Goal: Information Seeking & Learning: Learn about a topic

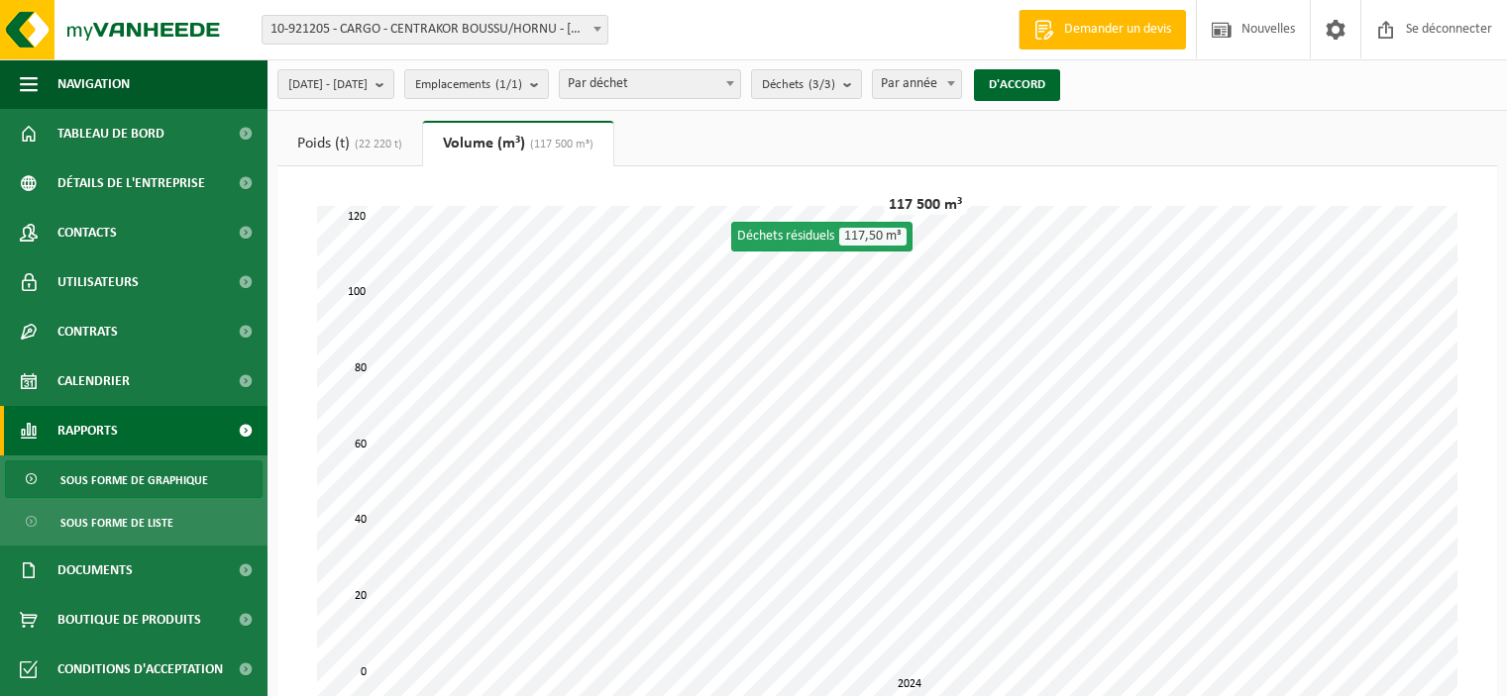
select select "3"
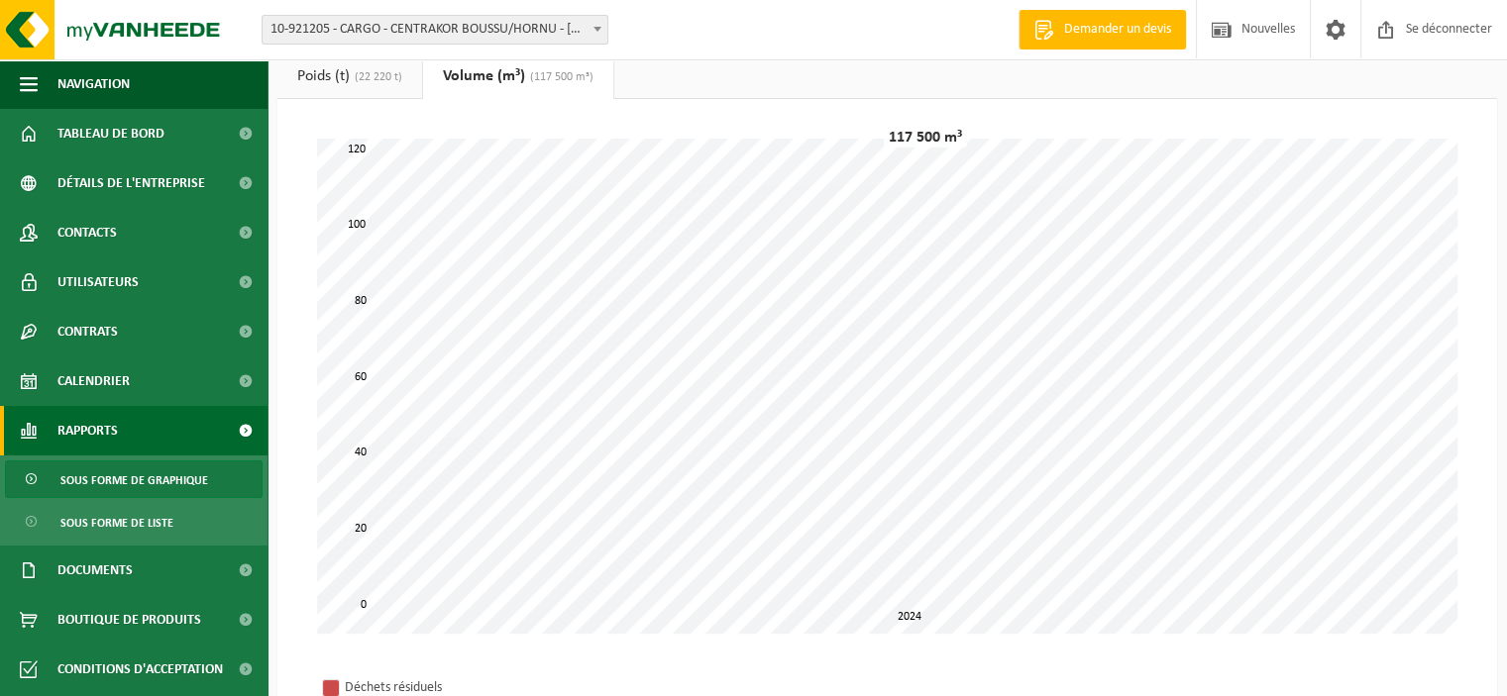
click at [519, 34] on font "10-921205 - CARGO - CENTRAKOR BOUSSU/HORNU - [GEOGRAPHIC_DATA]" at bounding box center [478, 29] width 417 height 15
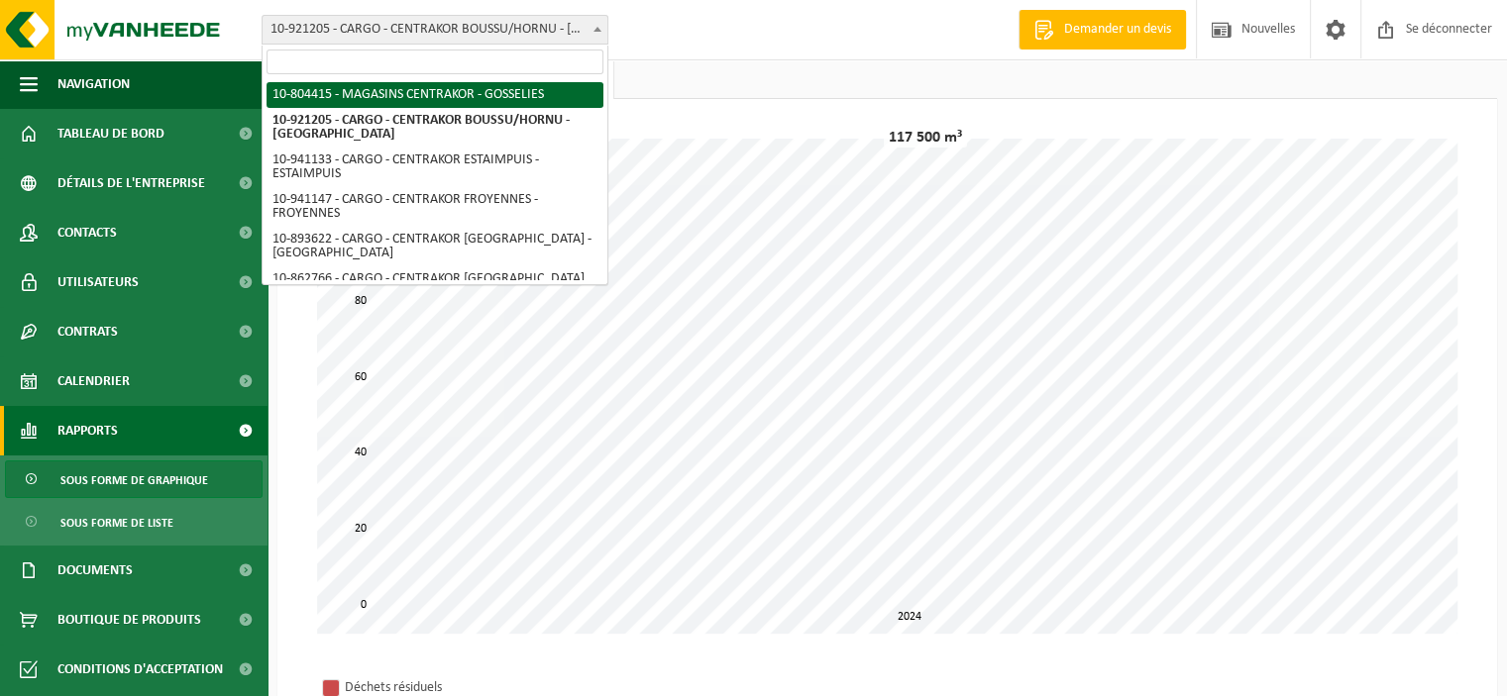
select select "102349"
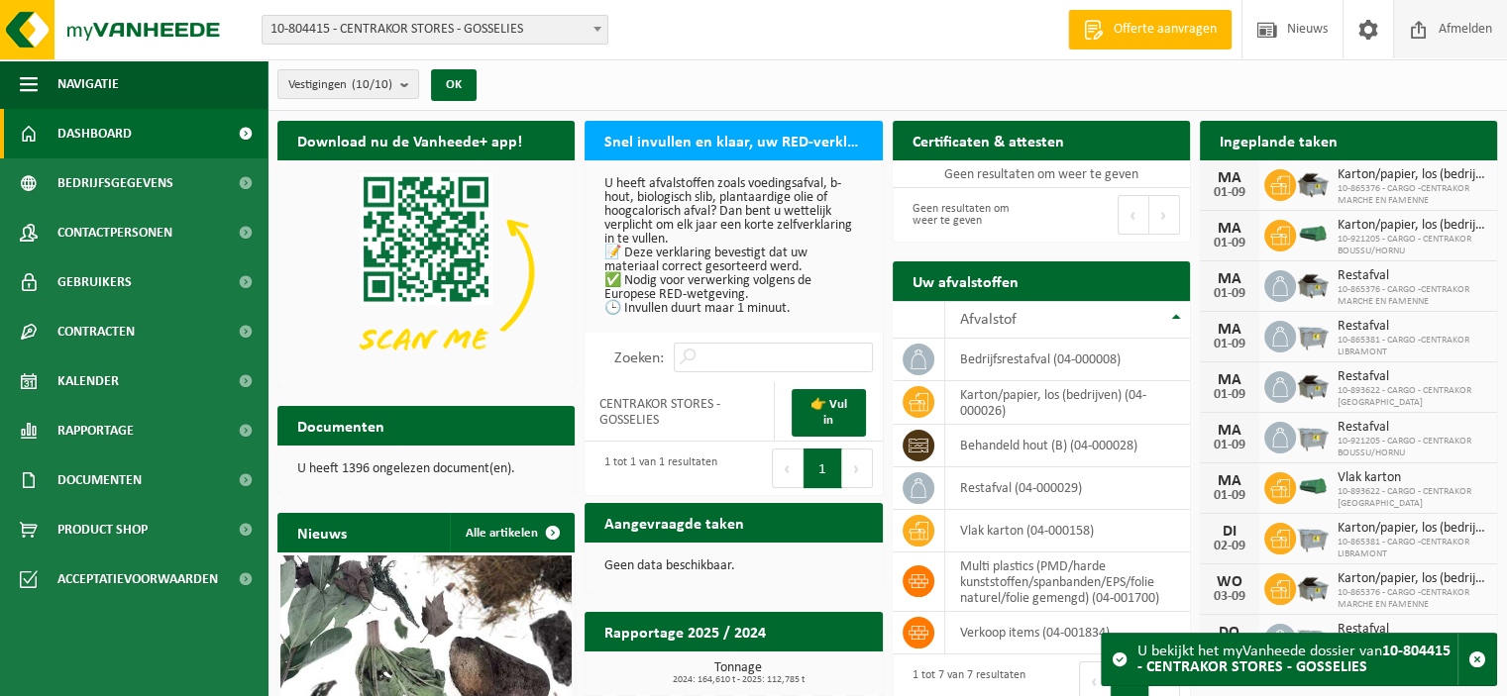
click at [1459, 34] on span "Afmelden" at bounding box center [1465, 29] width 63 height 58
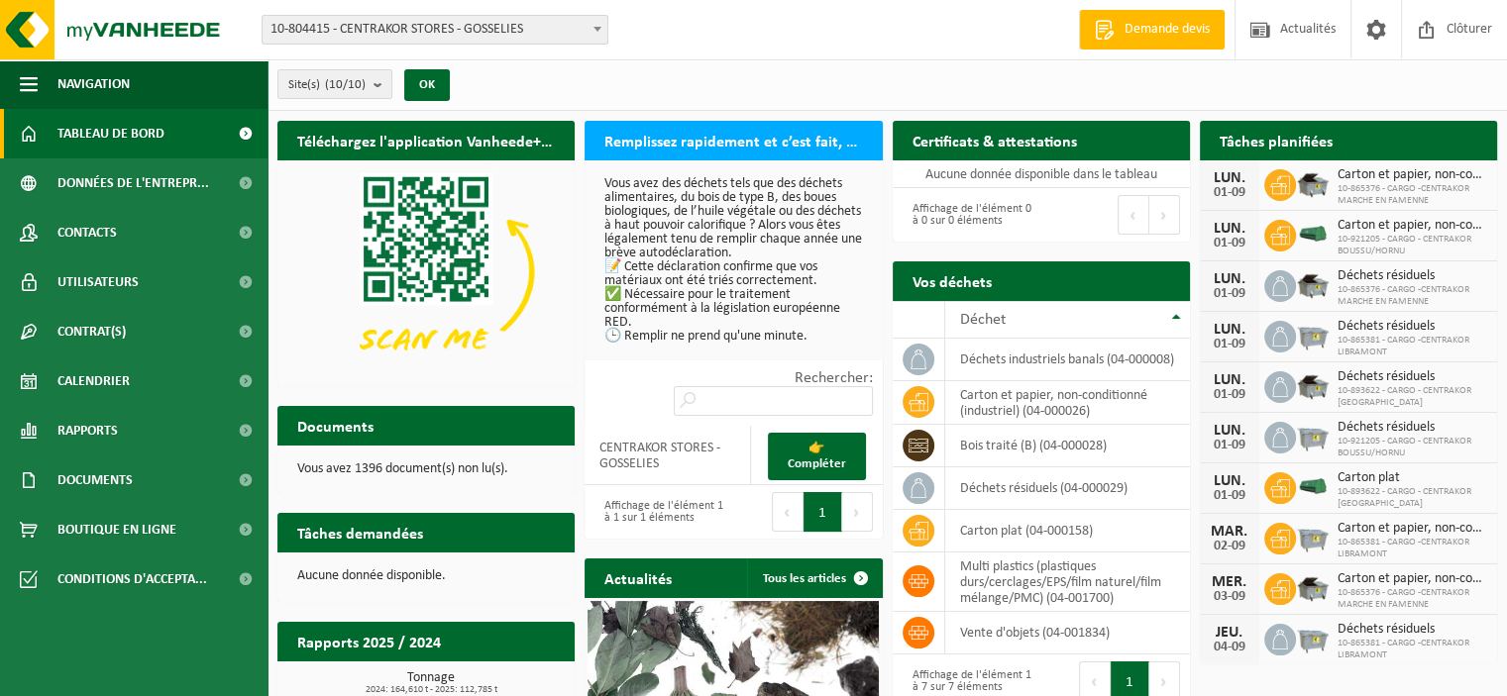
click at [599, 32] on span at bounding box center [597, 29] width 20 height 26
click at [97, 141] on span "Tableau de bord" at bounding box center [110, 134] width 107 height 50
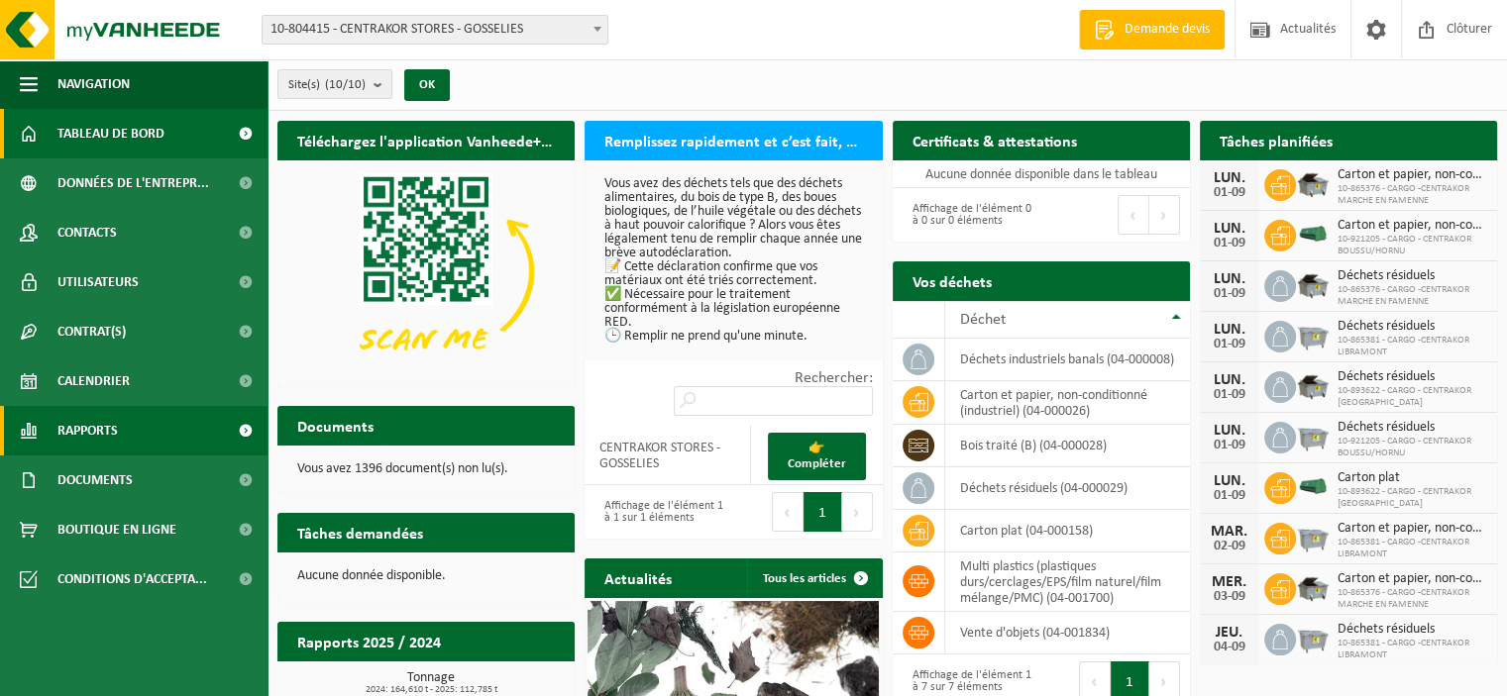
click at [113, 431] on span "Rapports" at bounding box center [87, 431] width 60 height 50
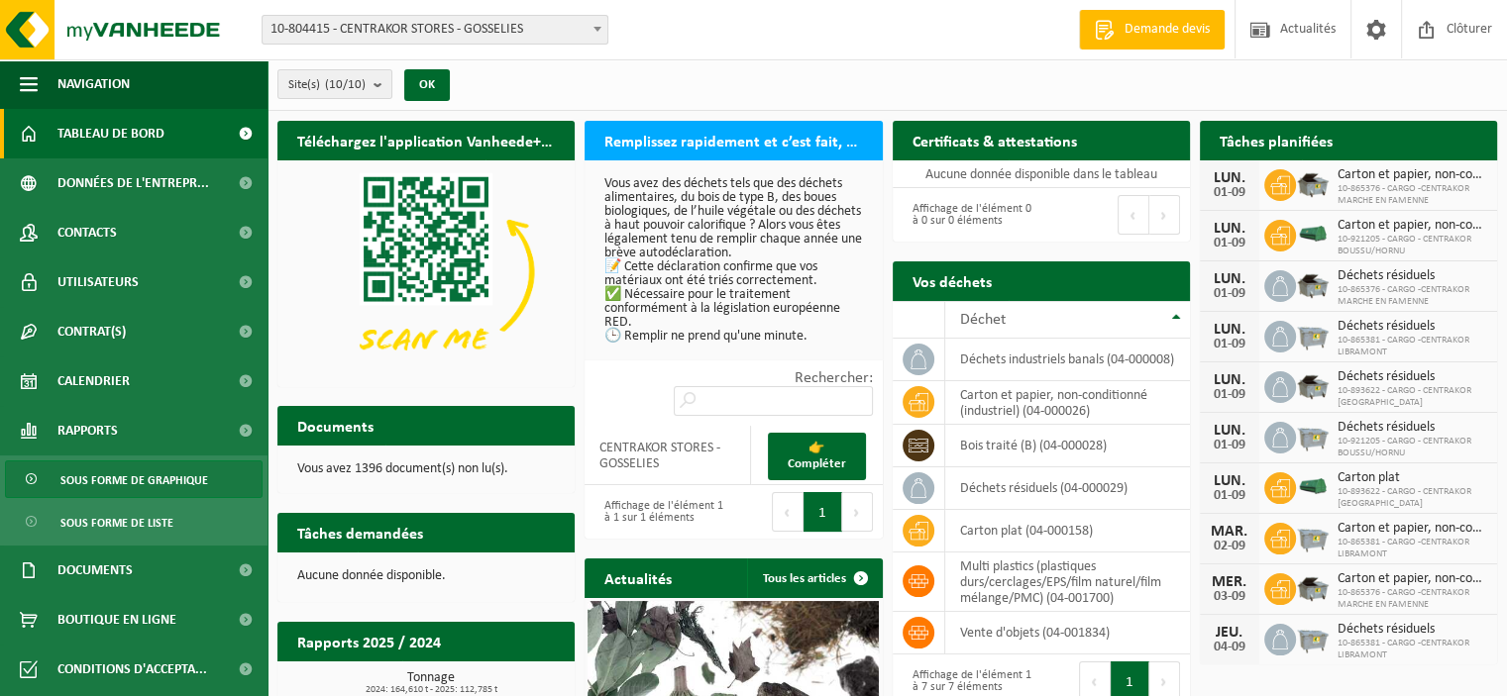
click at [130, 484] on span "Sous forme de graphique" at bounding box center [134, 481] width 148 height 38
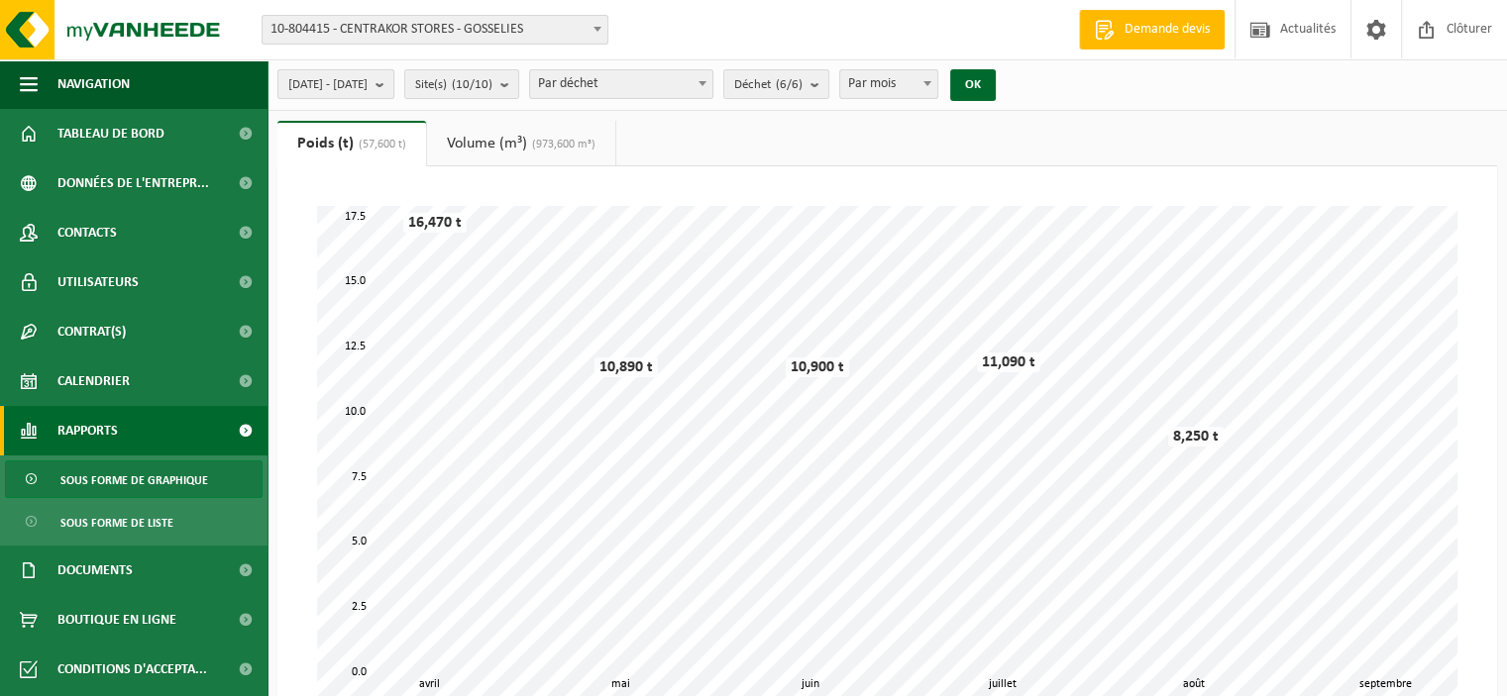
click at [393, 86] on b "submit" at bounding box center [384, 84] width 18 height 28
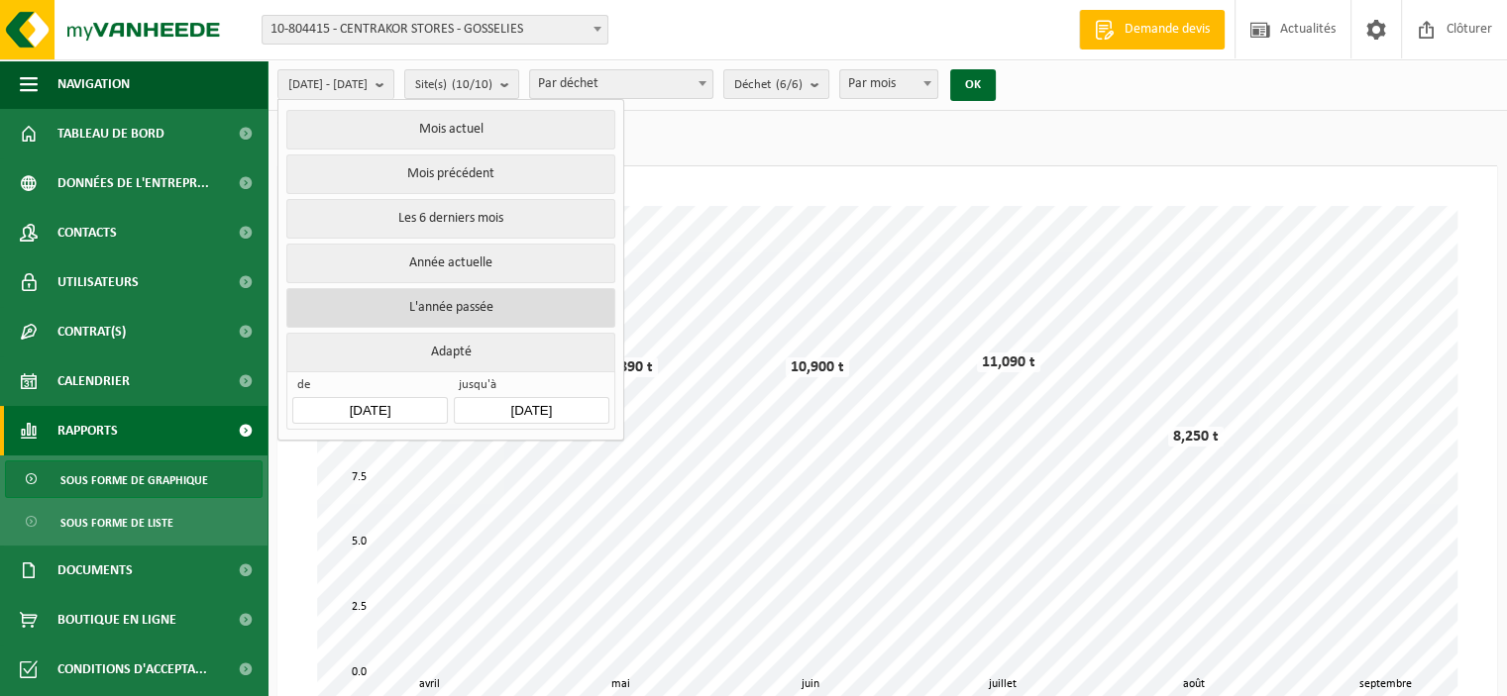
click at [412, 301] on button "L'année passée" at bounding box center [450, 308] width 328 height 40
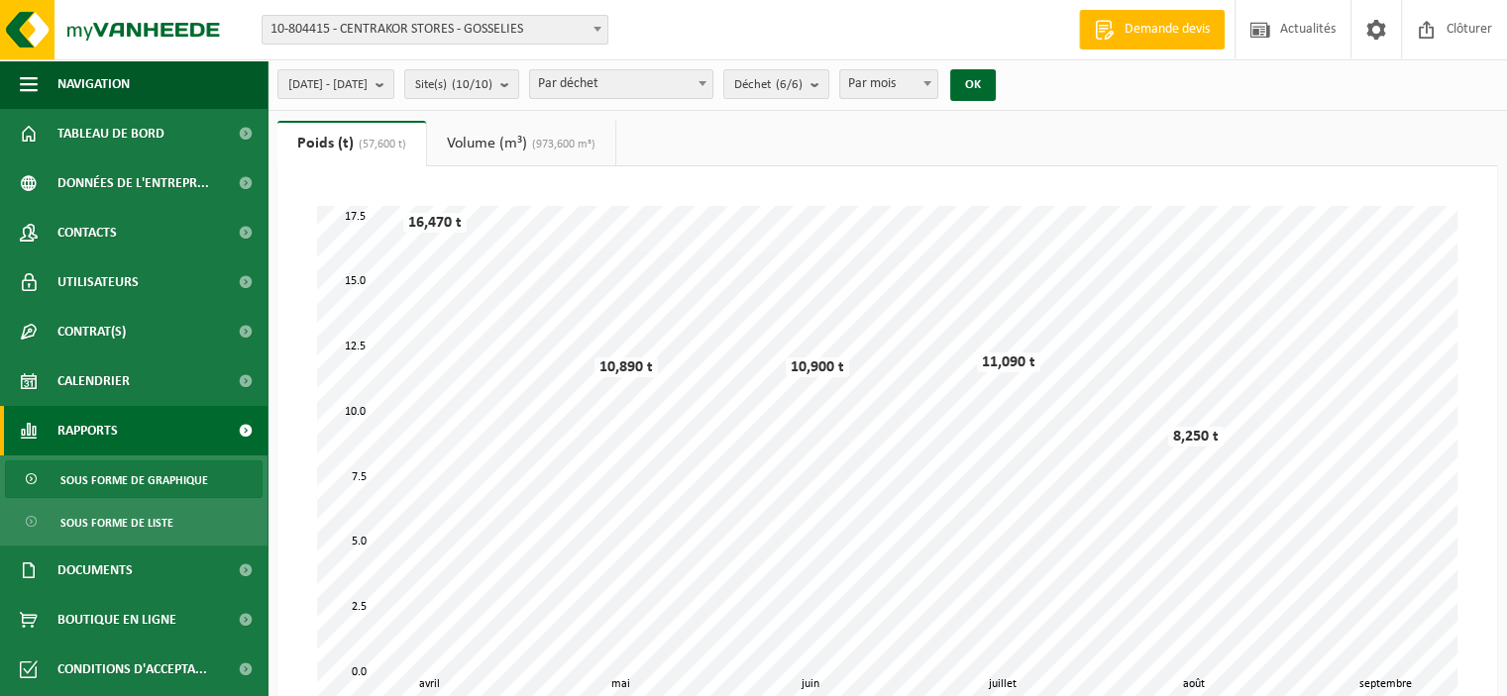
click at [931, 90] on span "Par mois" at bounding box center [888, 84] width 97 height 28
select select "3"
click at [996, 90] on button "OK" at bounding box center [973, 85] width 46 height 32
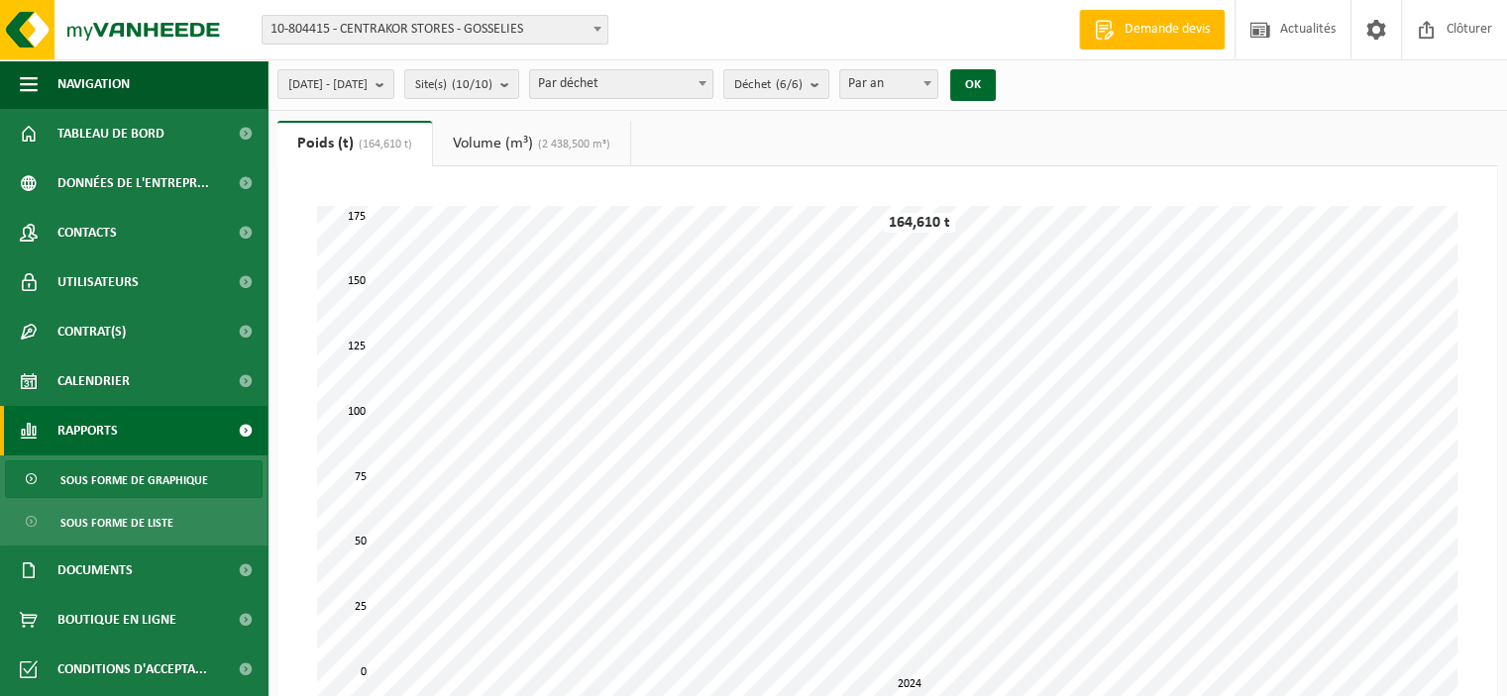
click at [509, 141] on link "Volume (m³) (2 438,500 m³)" at bounding box center [531, 144] width 197 height 46
click at [360, 126] on link "Poids (t) (164,610 t)" at bounding box center [352, 144] width 151 height 46
click at [368, 85] on span "[DATE] - [DATE]" at bounding box center [327, 85] width 79 height 30
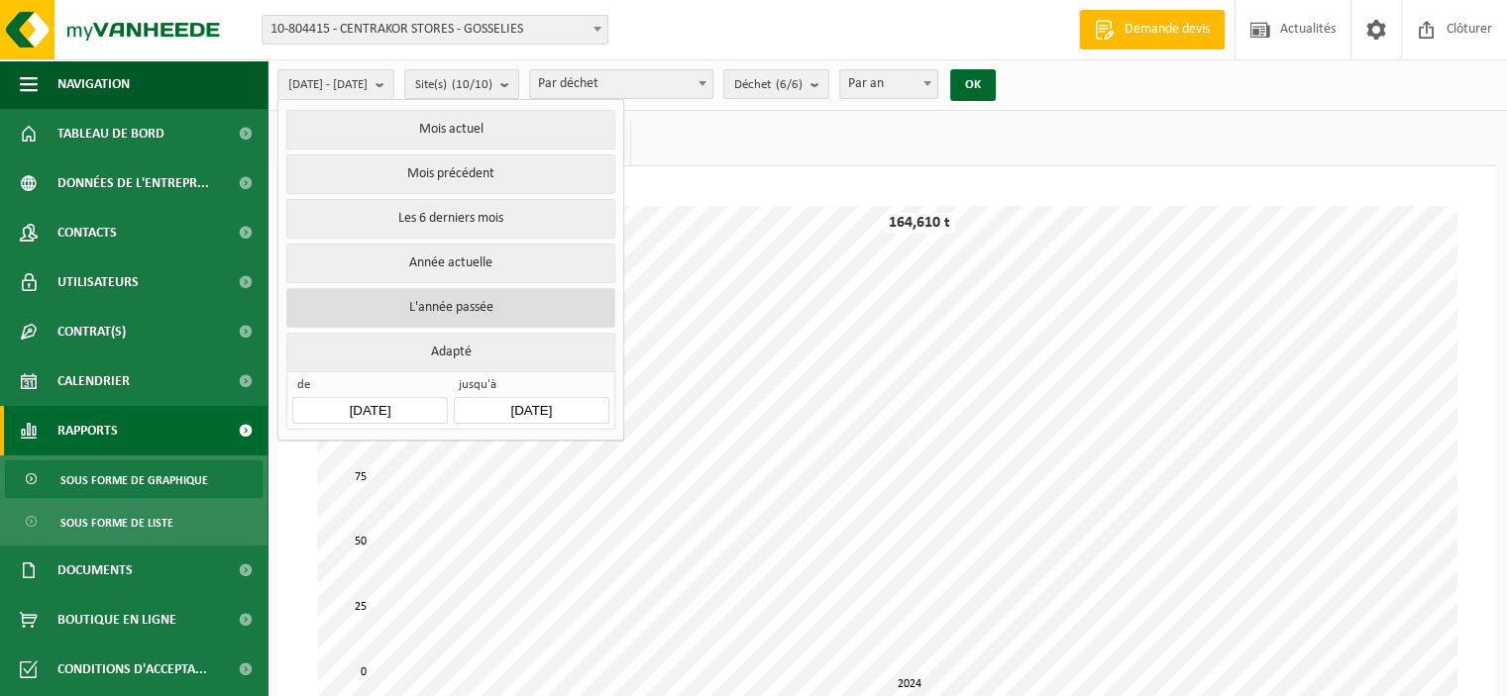
click at [429, 301] on button "L'année passée" at bounding box center [450, 308] width 328 height 40
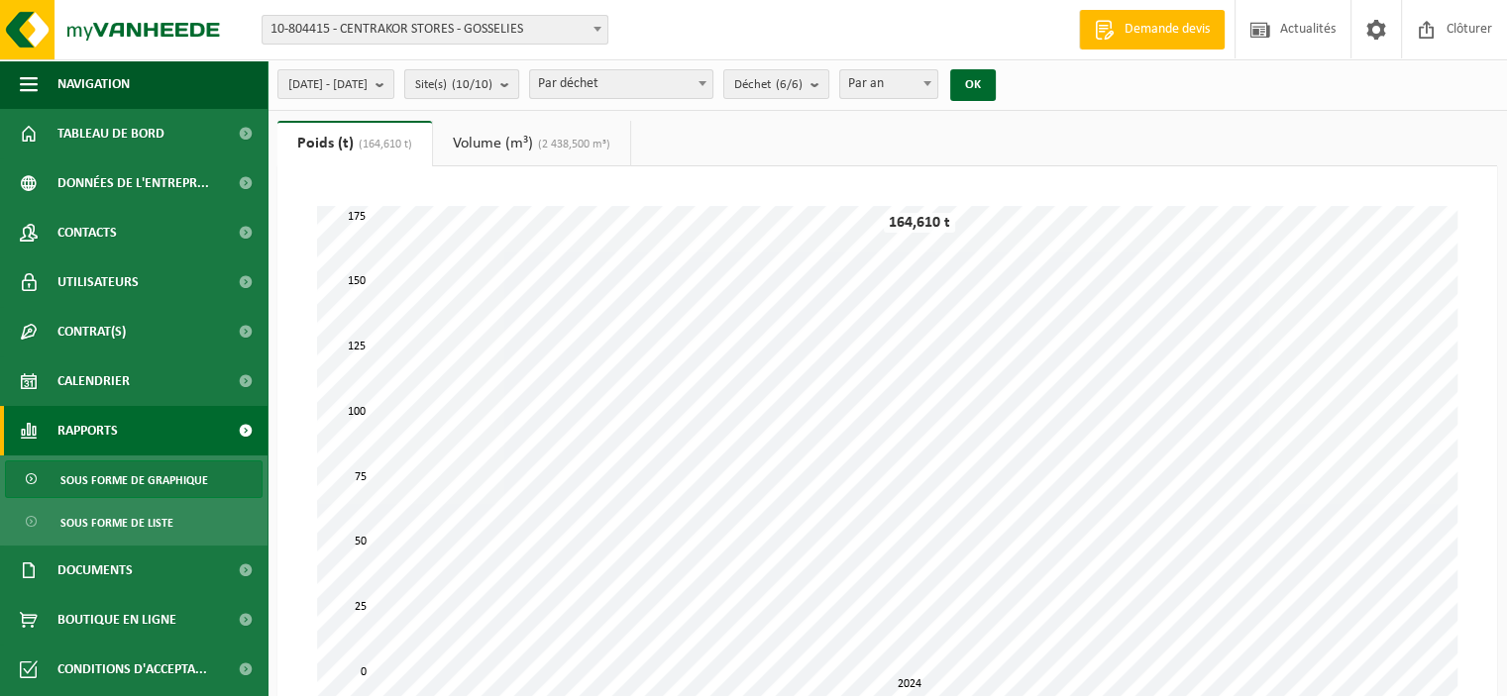
click at [518, 84] on b "submit" at bounding box center [509, 84] width 18 height 28
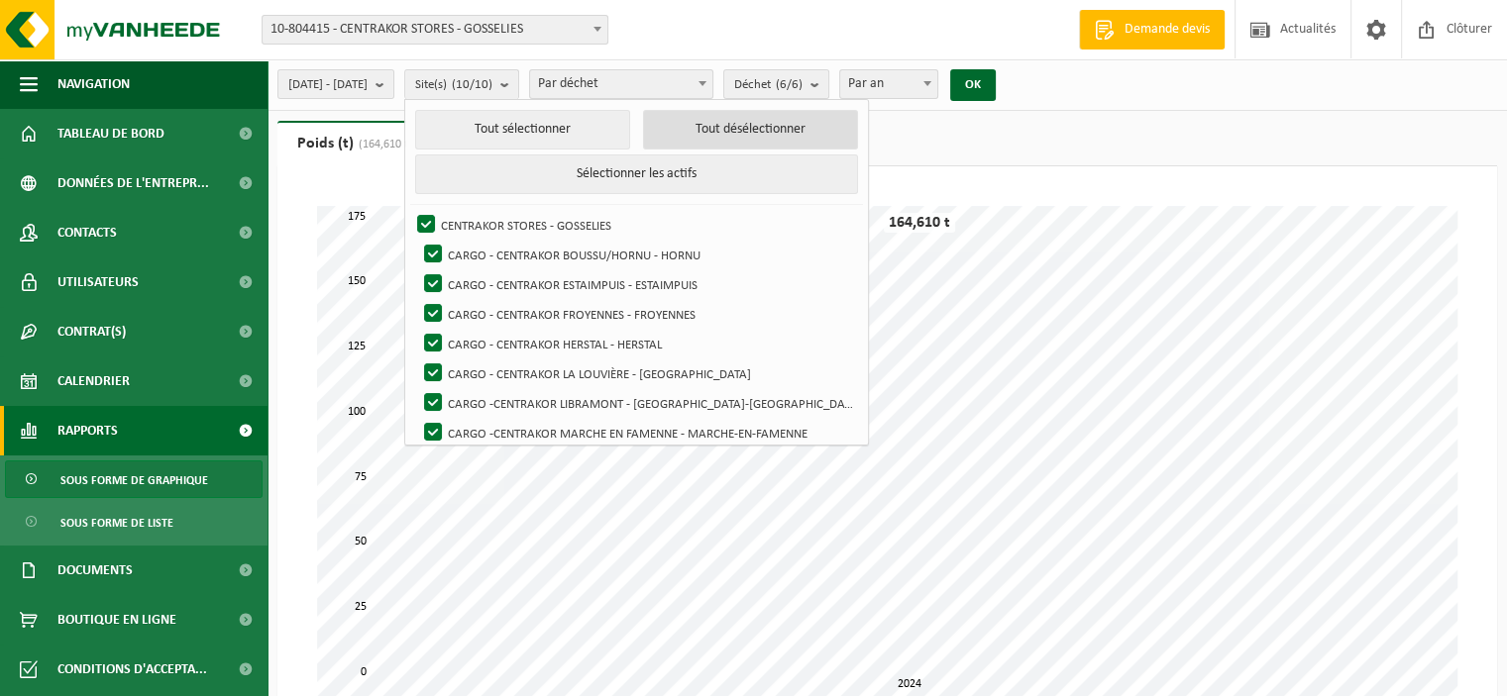
click at [733, 122] on button "Tout désélectionner" at bounding box center [751, 130] width 216 height 40
checkbox input "false"
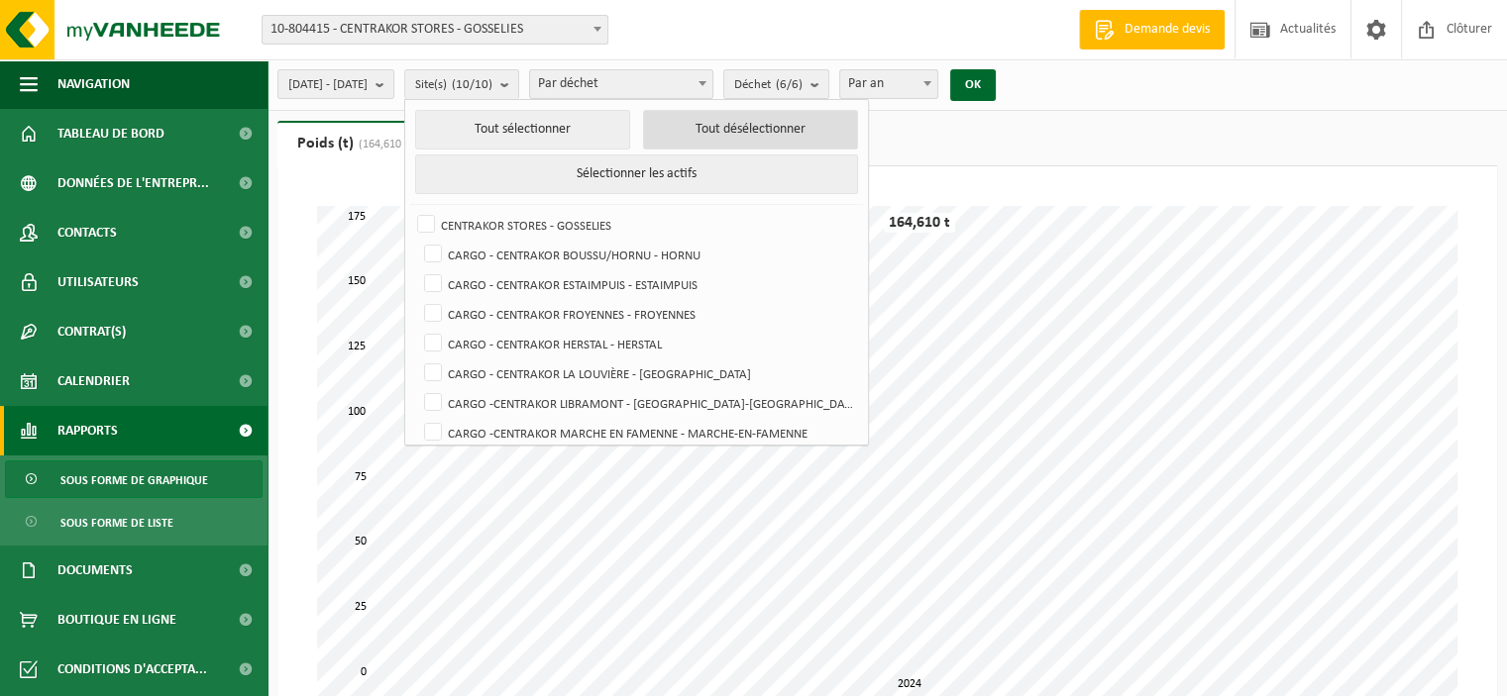
checkbox input "false"
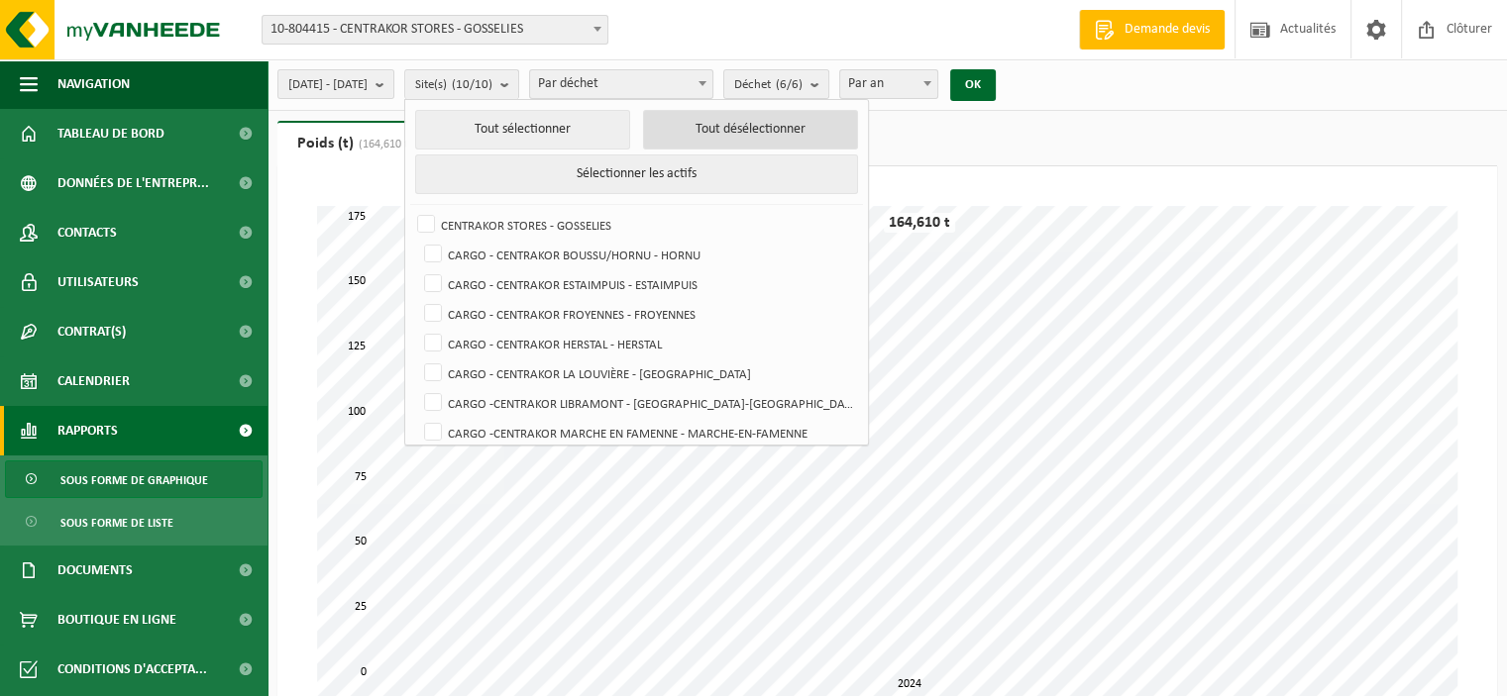
checkbox input "false"
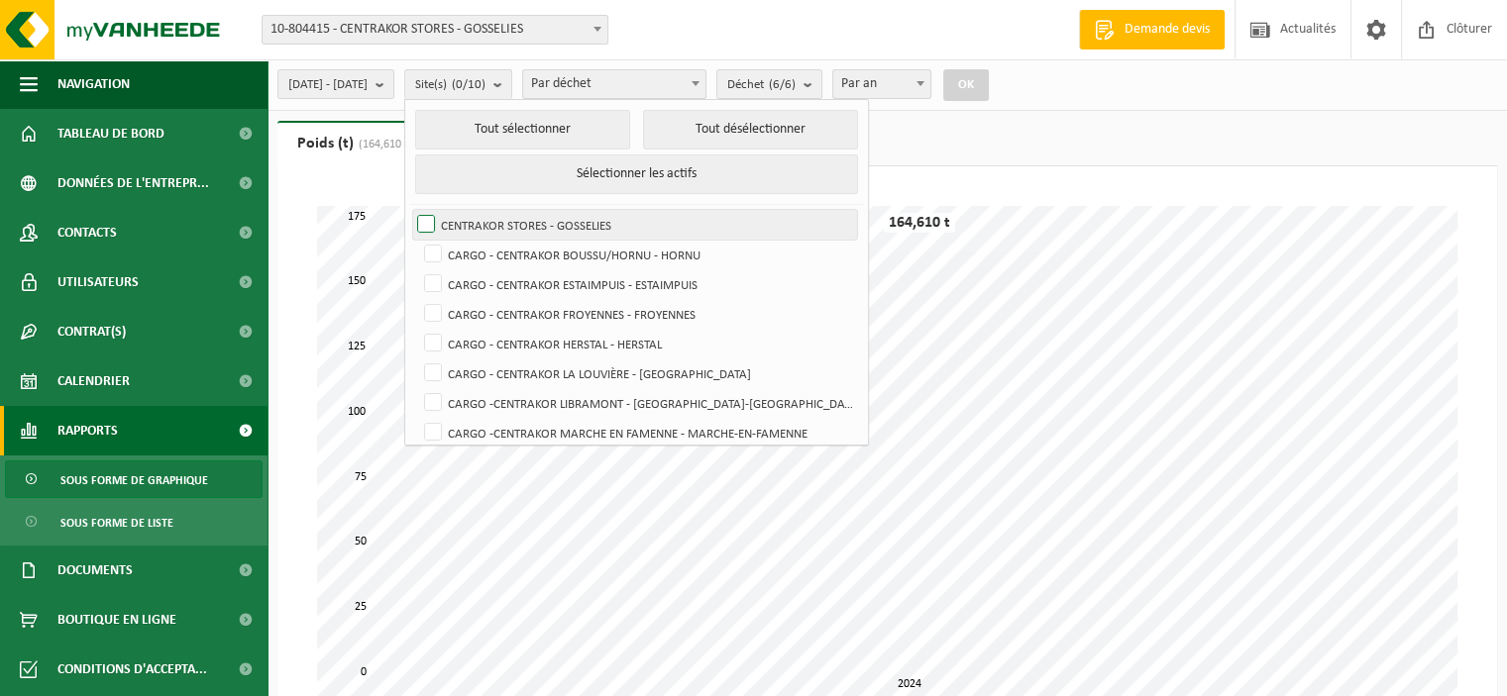
click at [633, 225] on label "CENTRAKOR STORES - GOSSELIES" at bounding box center [635, 225] width 444 height 30
click at [410, 210] on input "CENTRAKOR STORES - GOSSELIES" at bounding box center [409, 209] width 1 height 1
checkbox input "true"
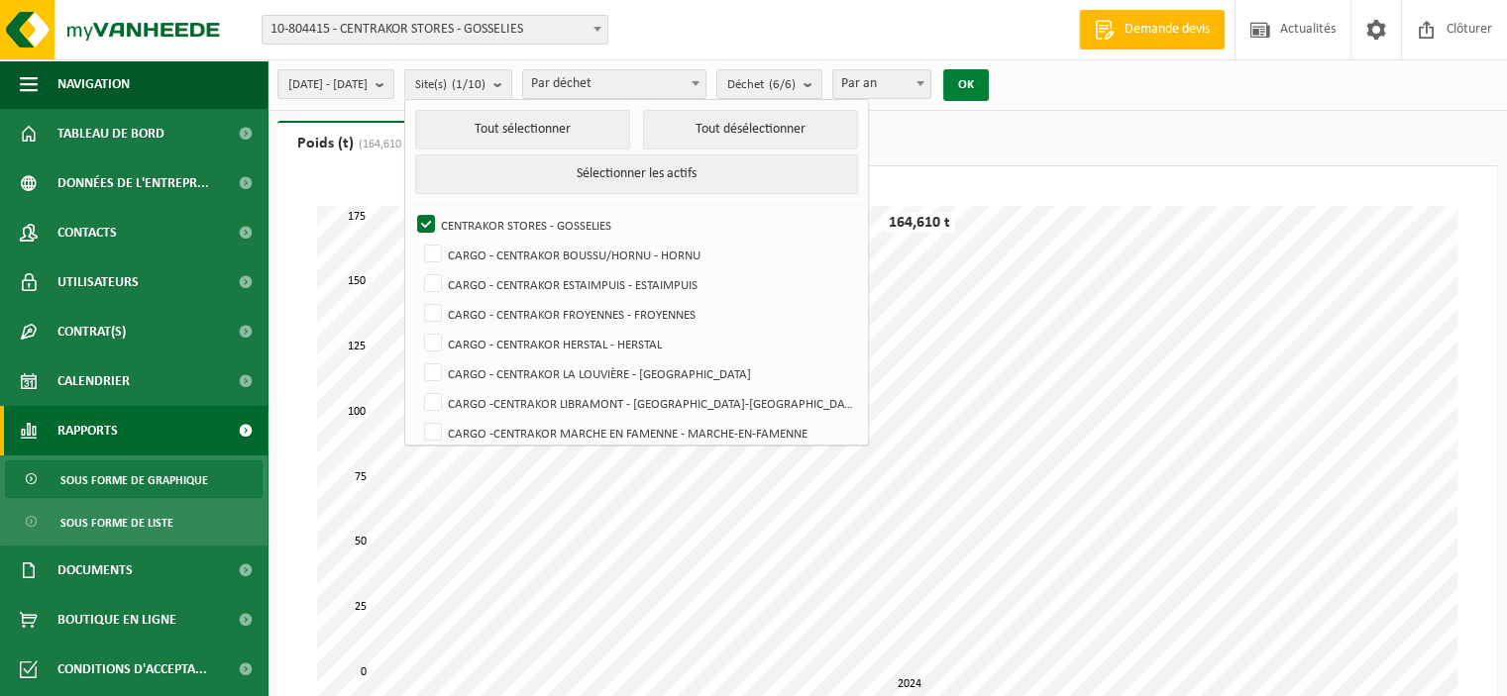
click at [989, 85] on button "OK" at bounding box center [966, 85] width 46 height 32
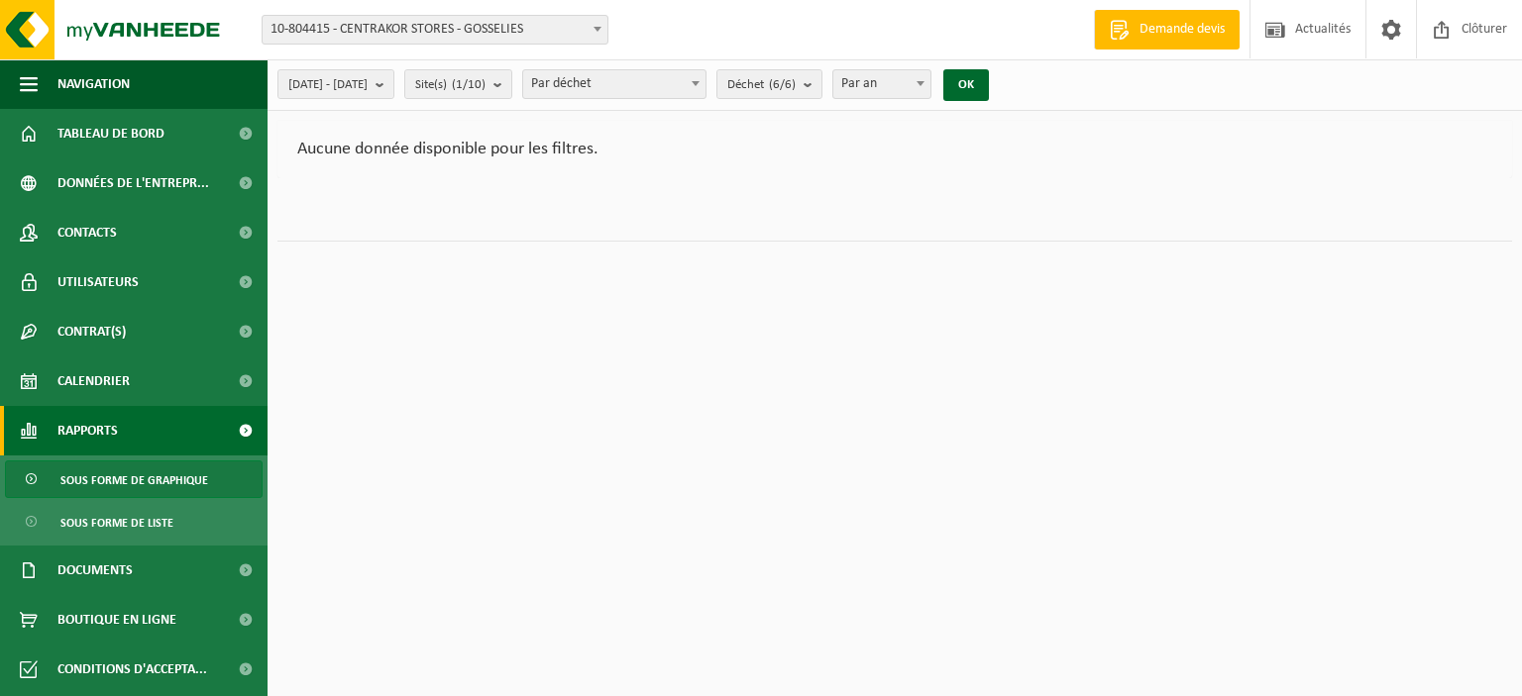
click at [597, 27] on b at bounding box center [597, 29] width 8 height 5
click at [393, 82] on b "submit" at bounding box center [384, 84] width 18 height 28
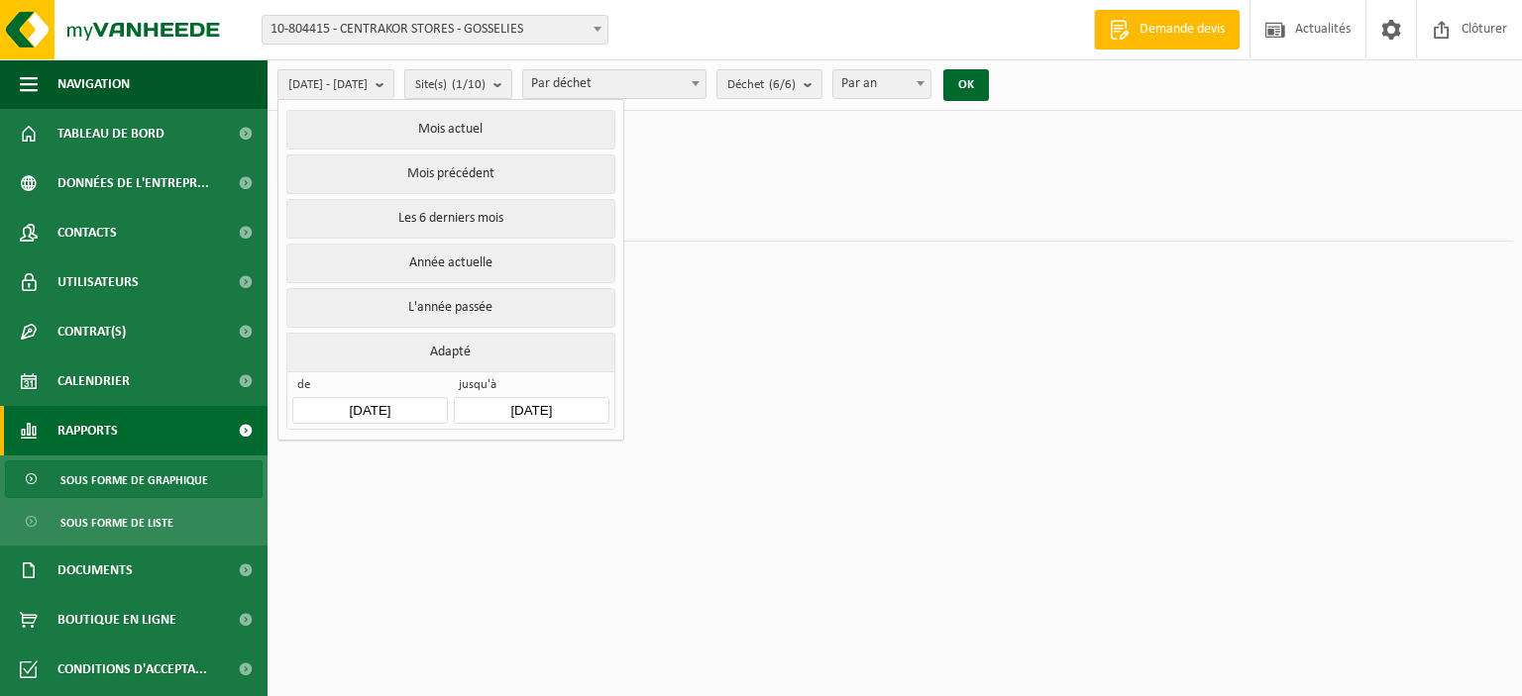
click at [511, 86] on b "submit" at bounding box center [502, 84] width 18 height 28
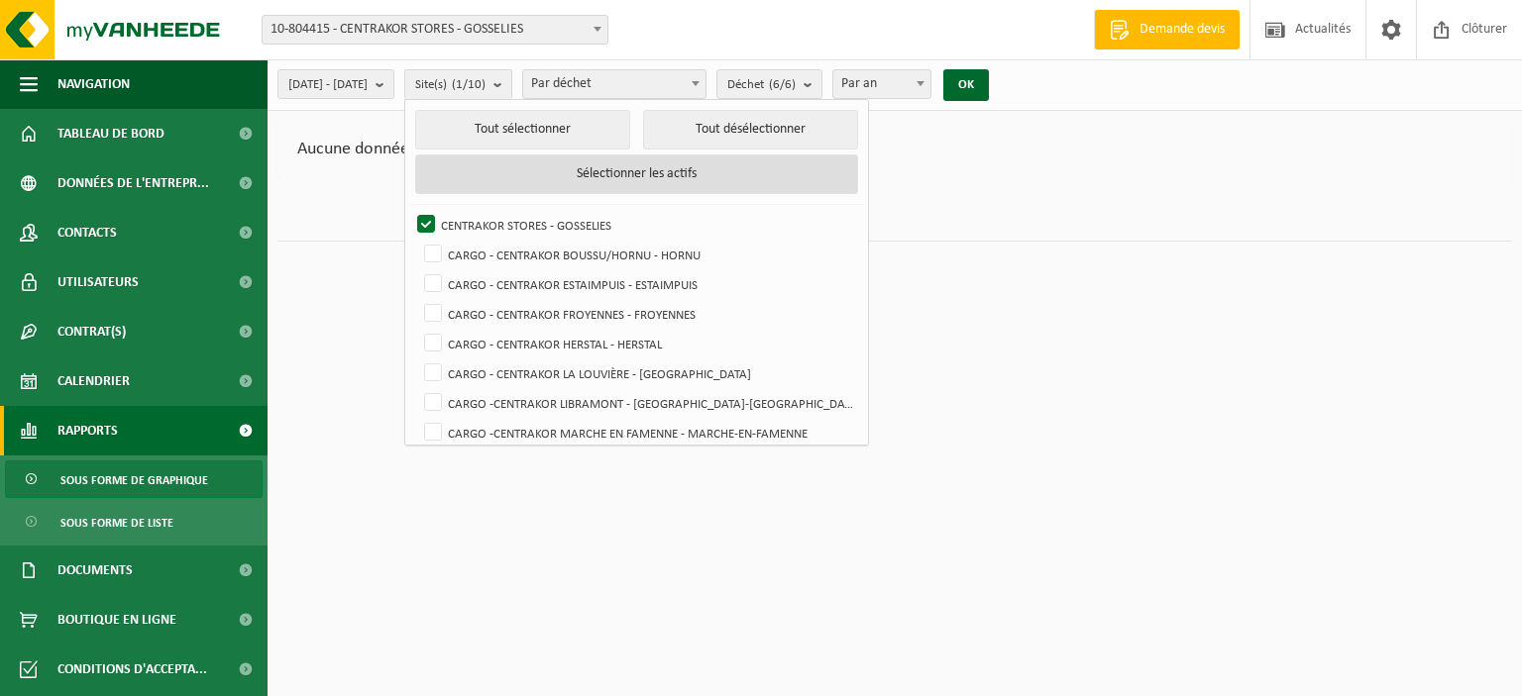
click at [692, 171] on button "Sélectionner les actifs" at bounding box center [637, 175] width 444 height 40
checkbox input "true"
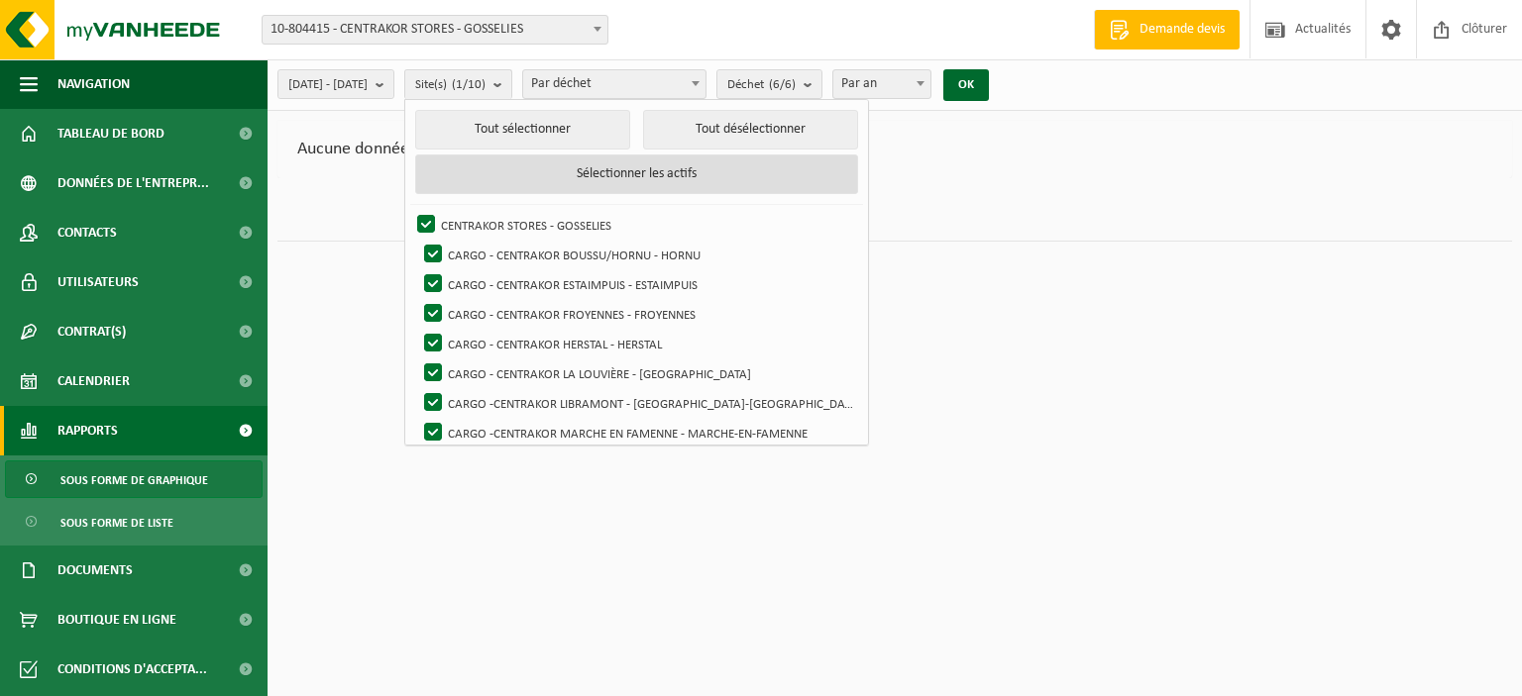
checkbox input "true"
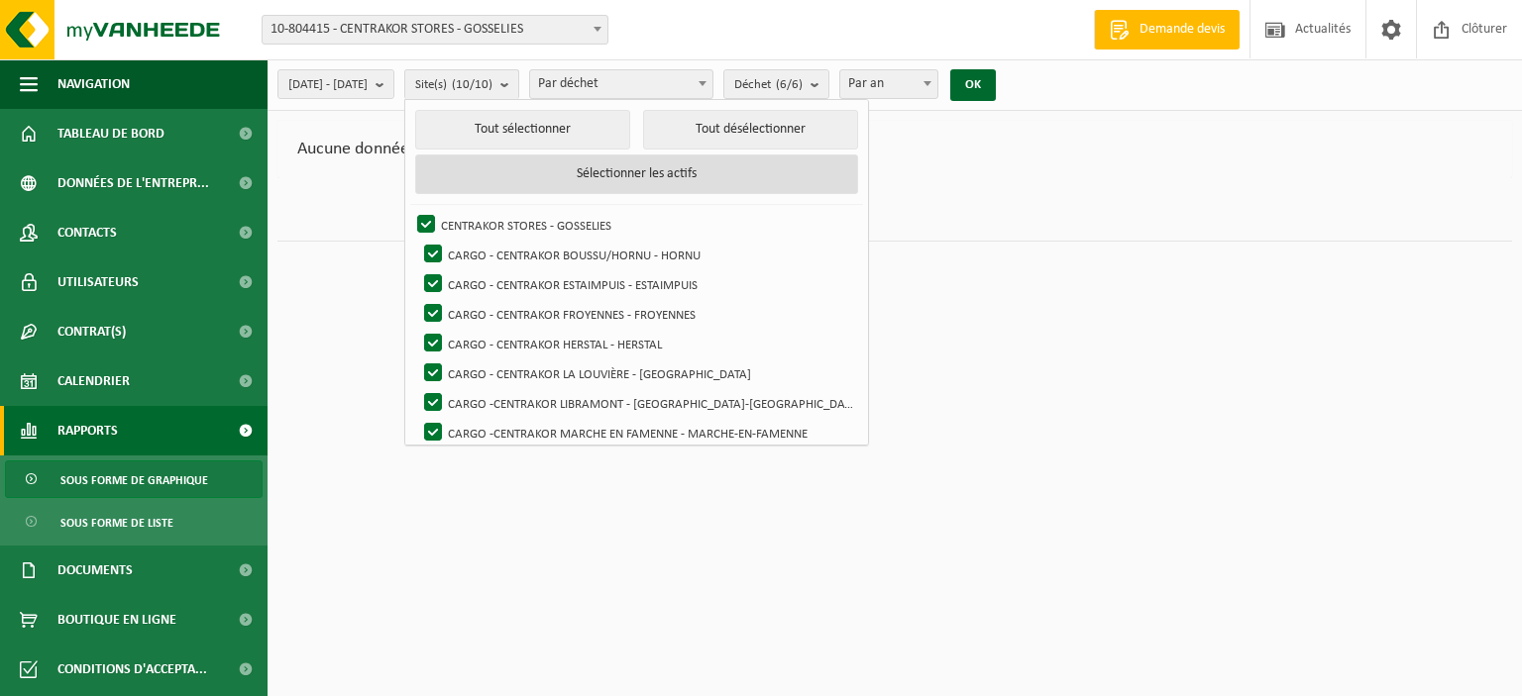
click at [692, 171] on button "Sélectionner les actifs" at bounding box center [637, 175] width 444 height 40
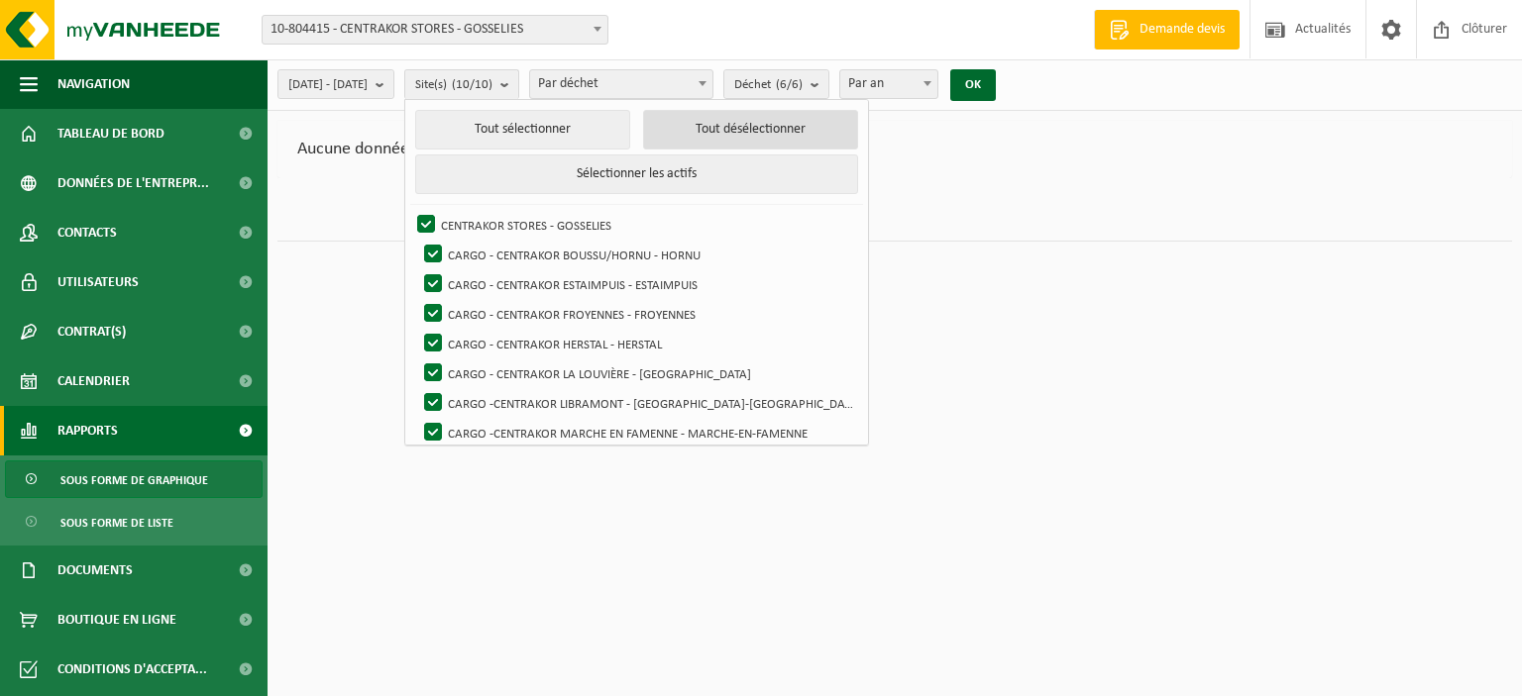
click at [745, 131] on button "Tout désélectionner" at bounding box center [751, 130] width 216 height 40
checkbox input "false"
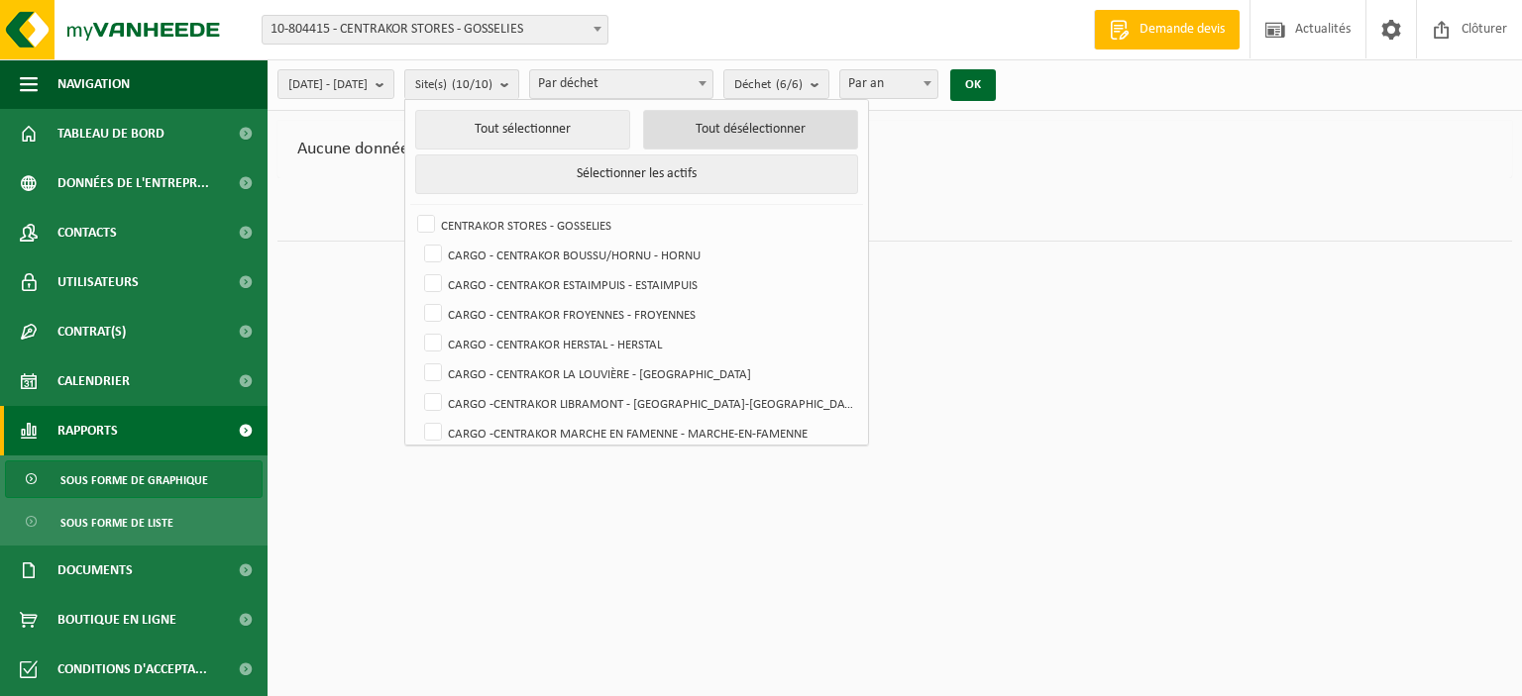
checkbox input "false"
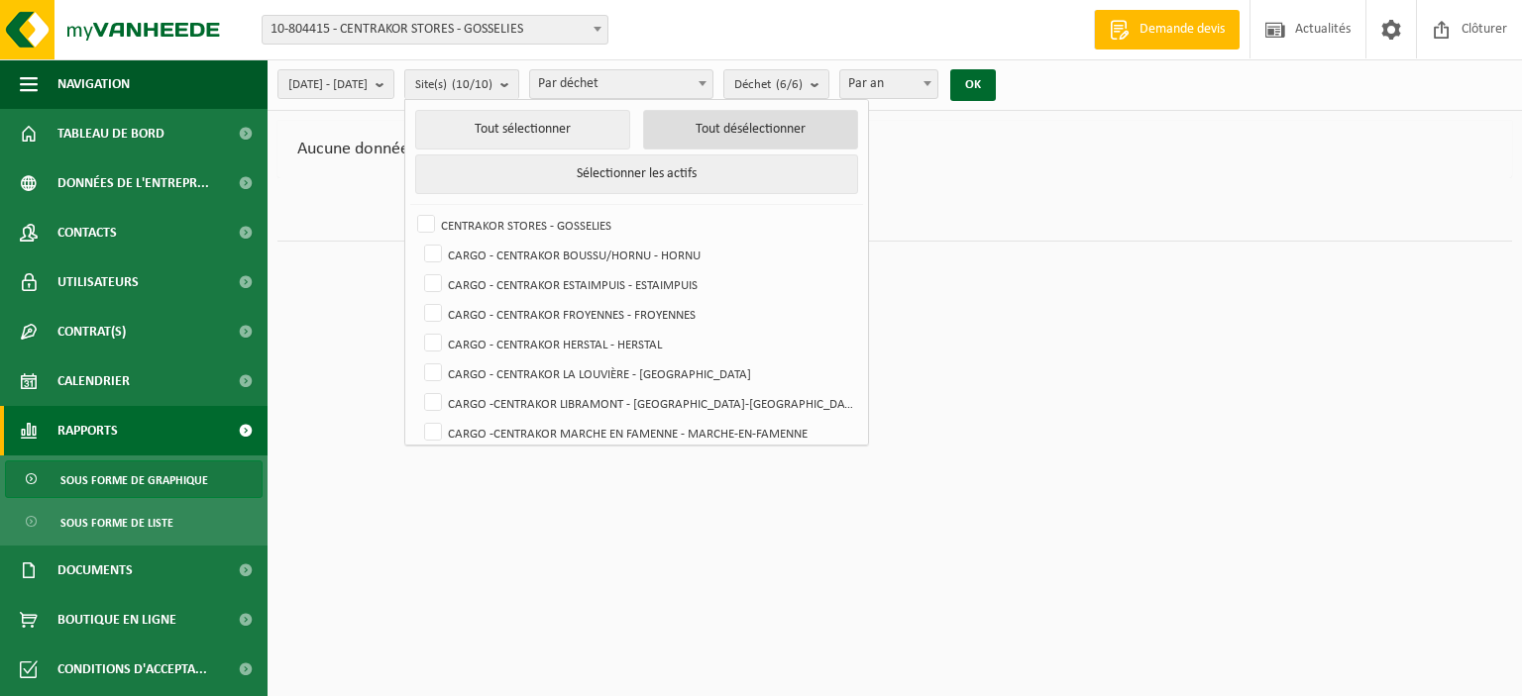
checkbox input "false"
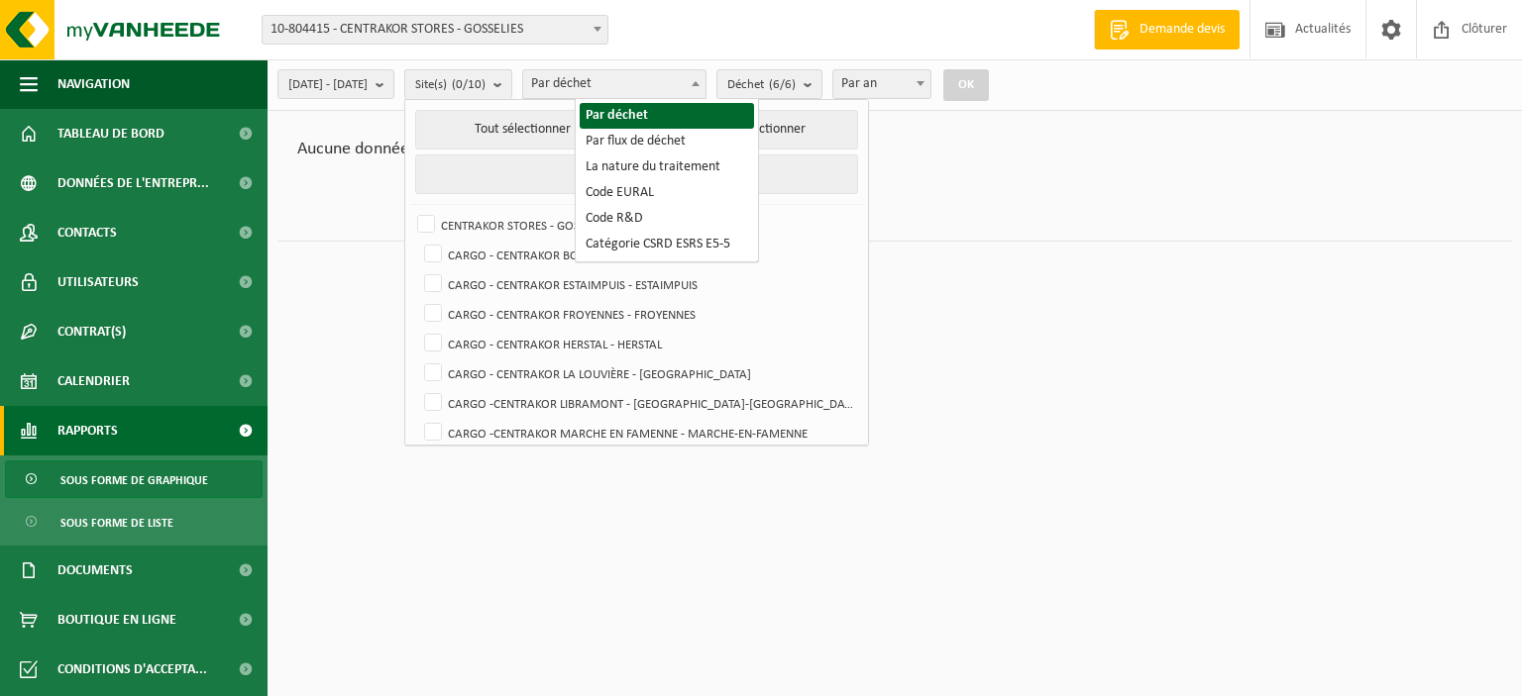
click at [699, 81] on b at bounding box center [696, 83] width 8 height 5
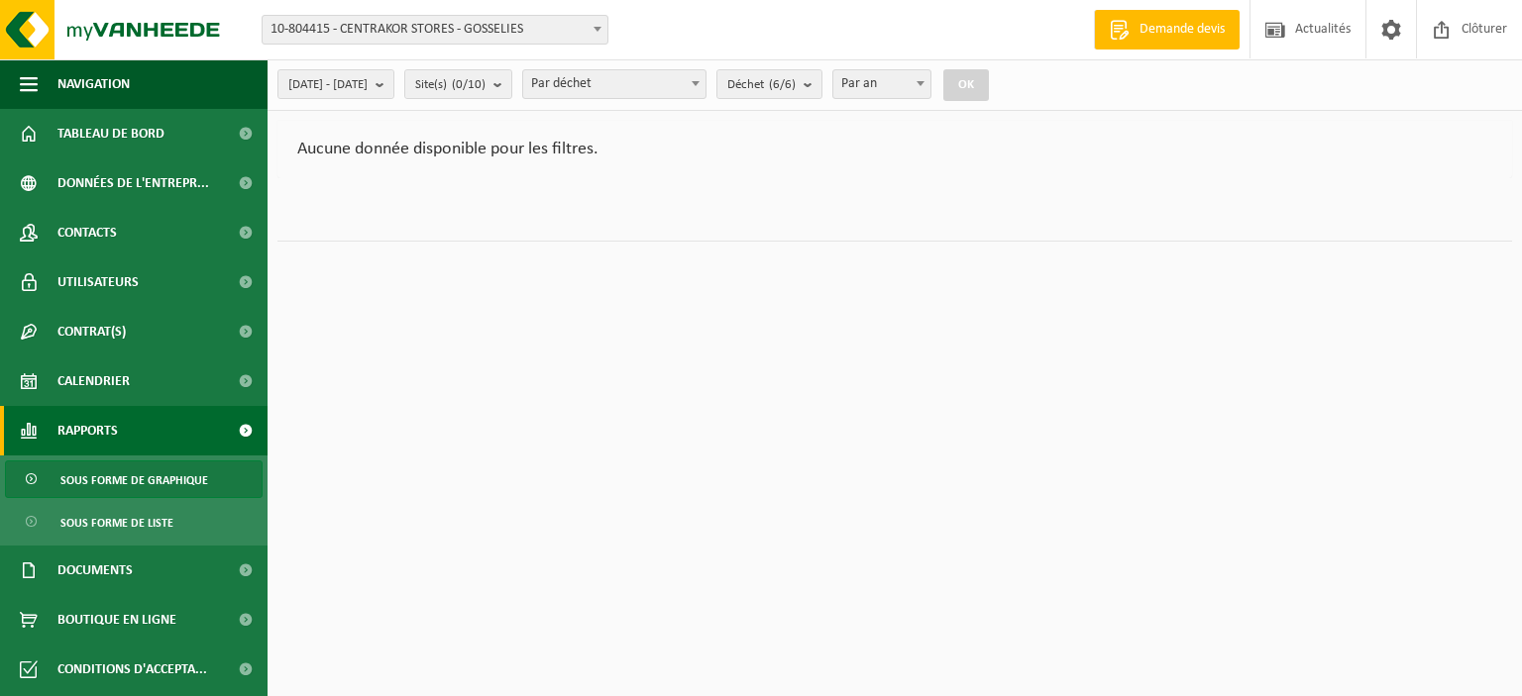
click at [989, 82] on button "OK" at bounding box center [966, 85] width 46 height 32
click at [562, 27] on span "10-804415 - CENTRAKOR STORES - GOSSELIES" at bounding box center [435, 30] width 345 height 28
click at [146, 127] on span "Tableau de bord" at bounding box center [110, 134] width 107 height 50
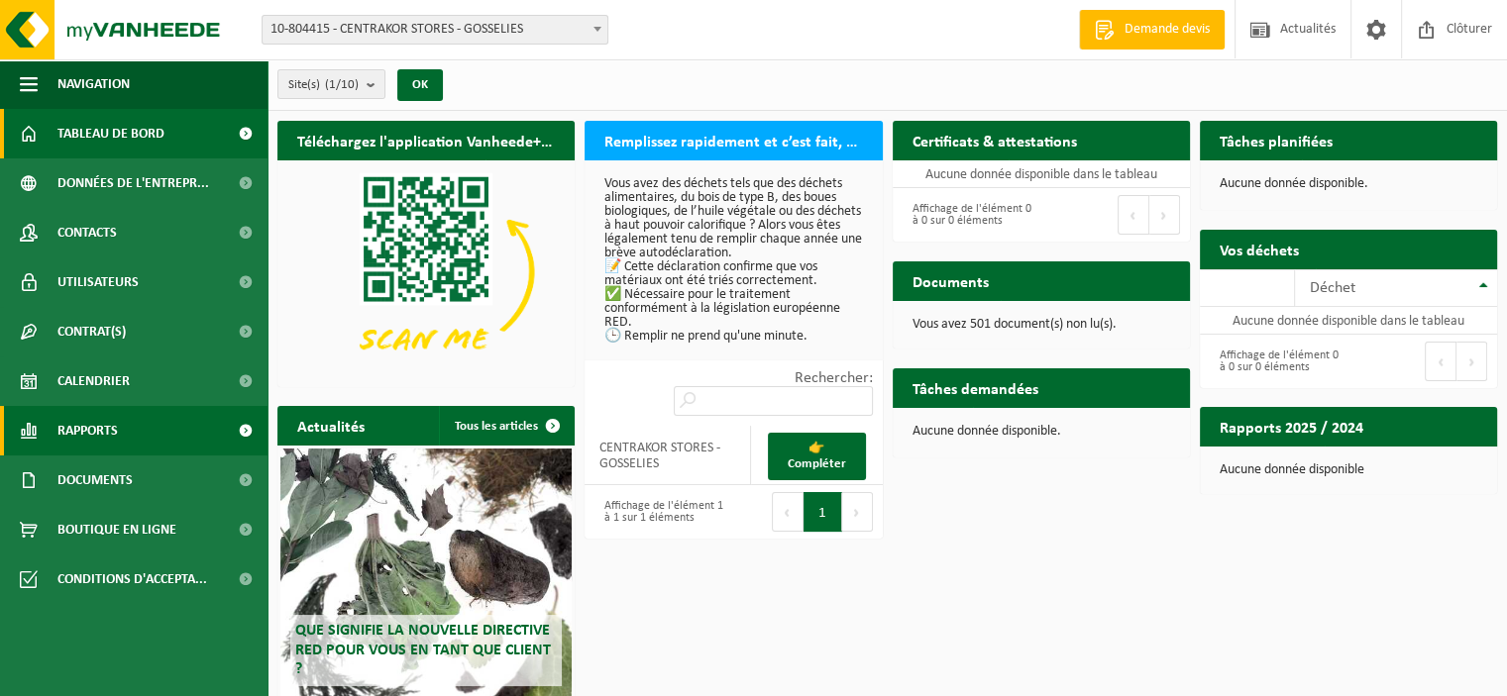
click at [87, 426] on span "Rapports" at bounding box center [87, 431] width 60 height 50
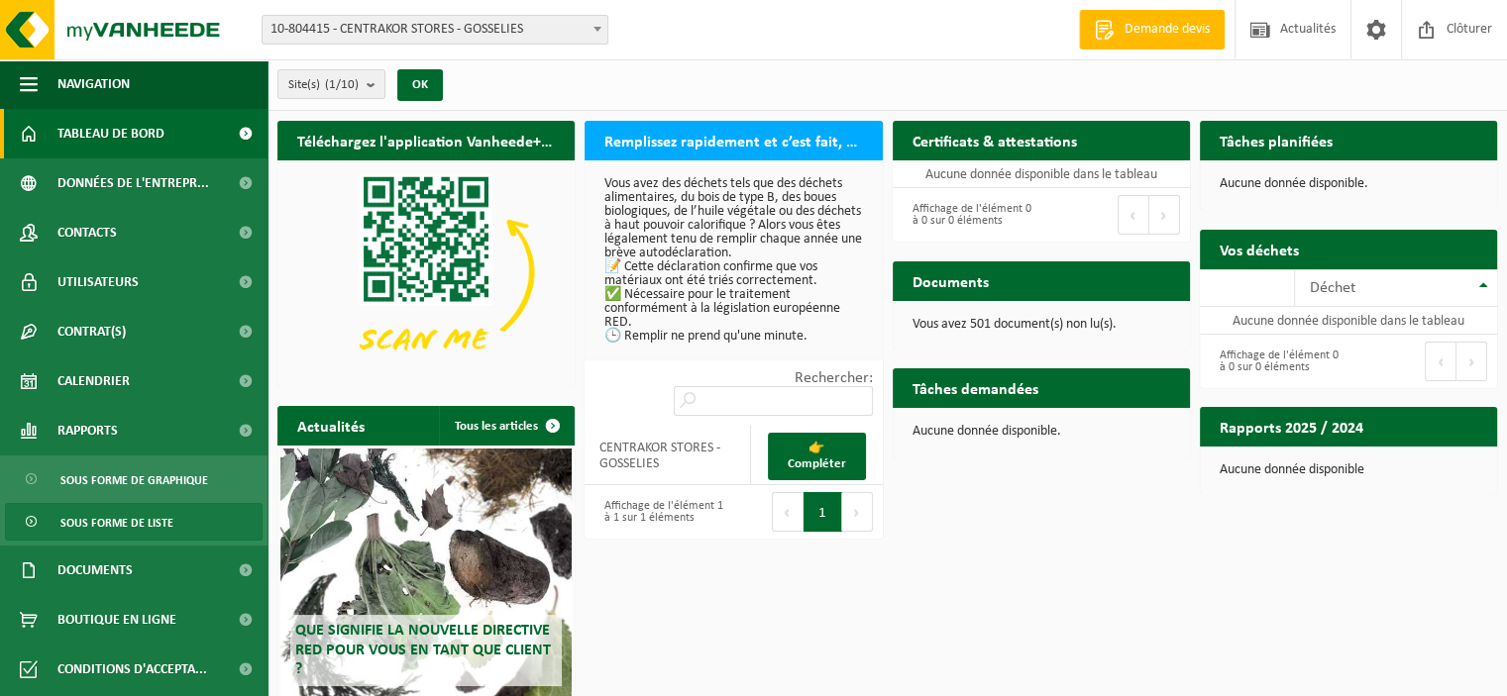
click at [114, 527] on span "Sous forme de liste" at bounding box center [116, 523] width 113 height 38
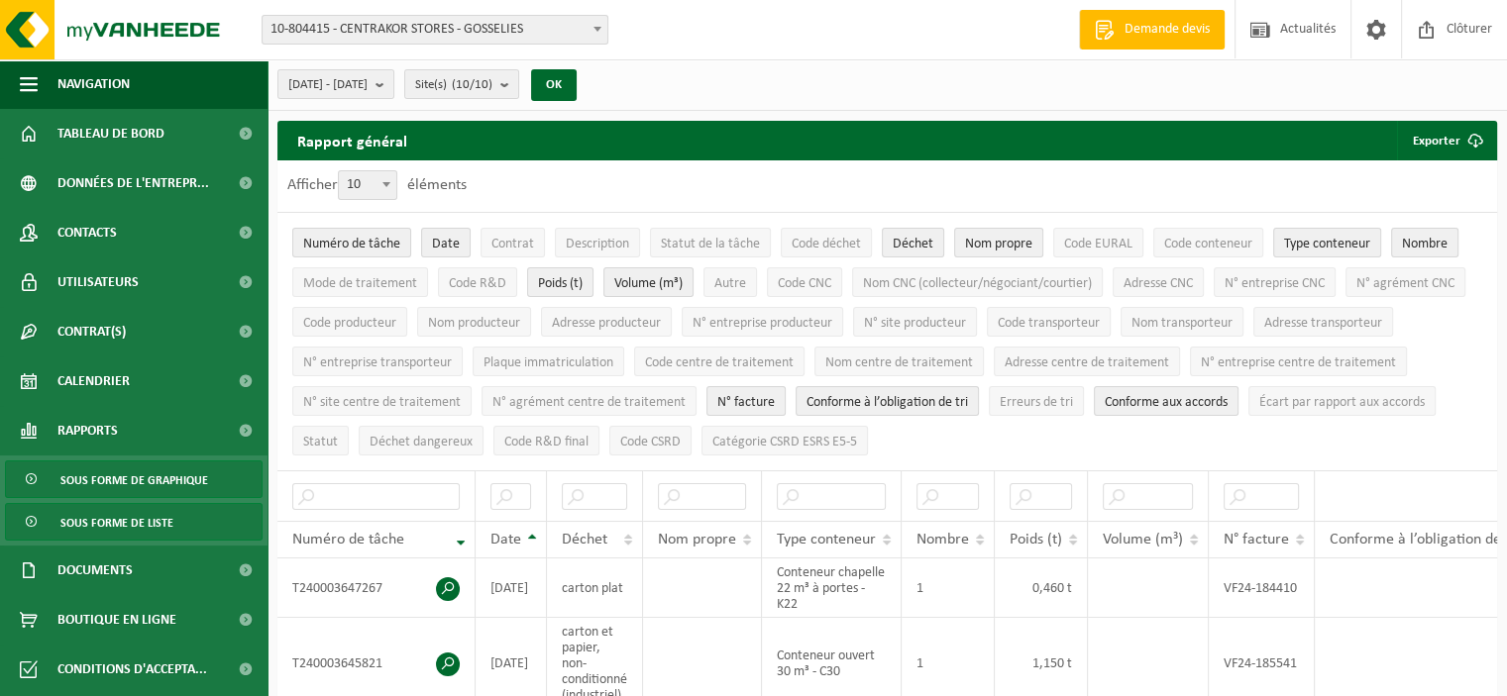
click at [138, 477] on span "Sous forme de graphique" at bounding box center [134, 481] width 148 height 38
